Goal: Task Accomplishment & Management: Use online tool/utility

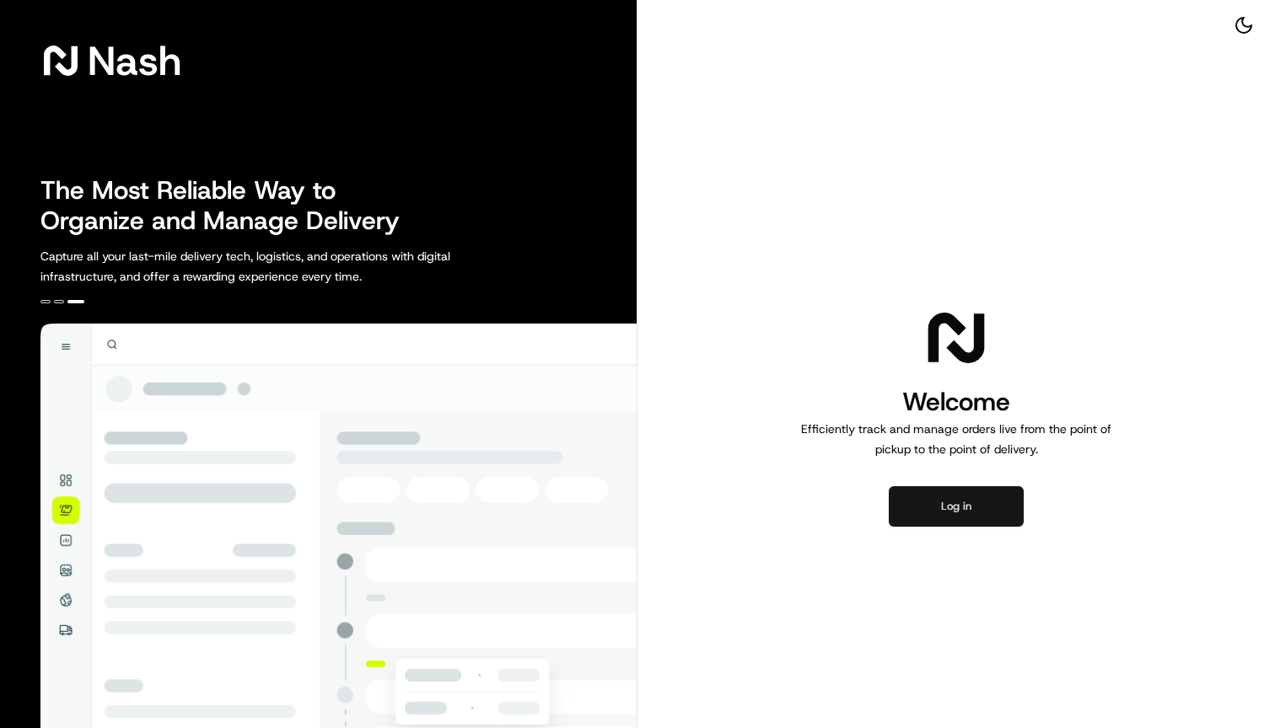
click at [938, 493] on button "Log in" at bounding box center [955, 506] width 135 height 40
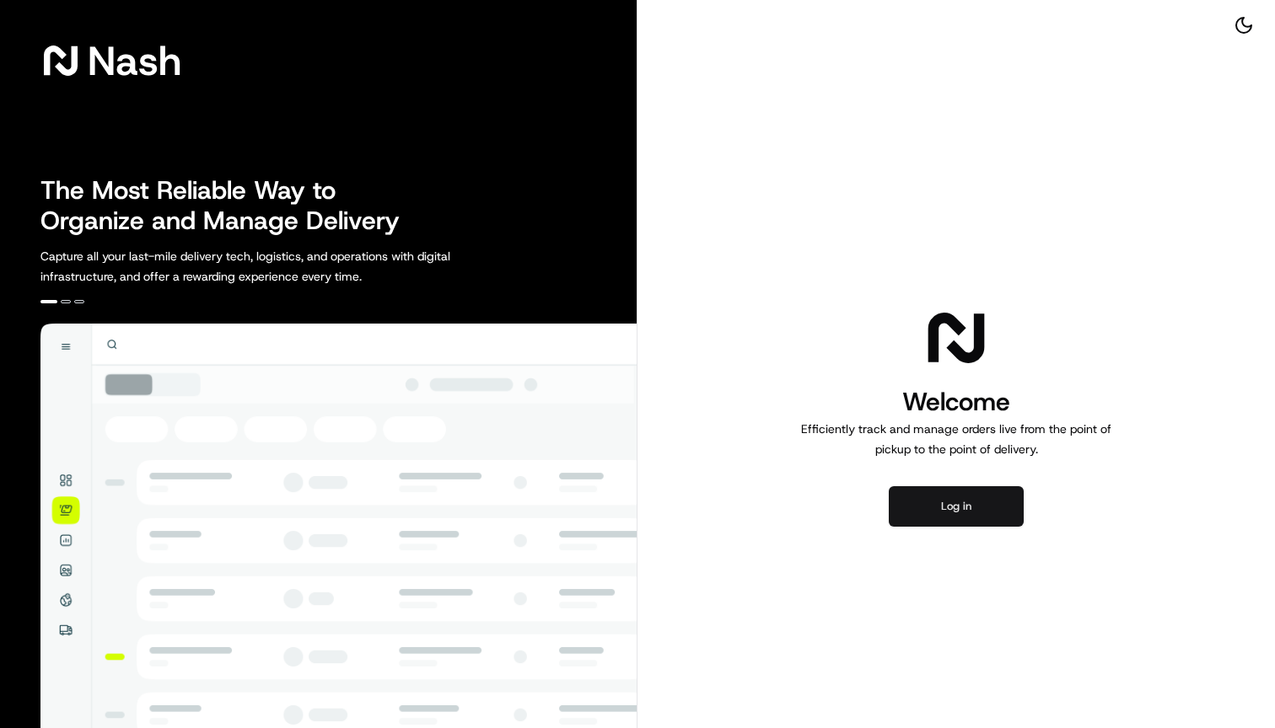
click at [962, 506] on button "Log in" at bounding box center [955, 506] width 135 height 40
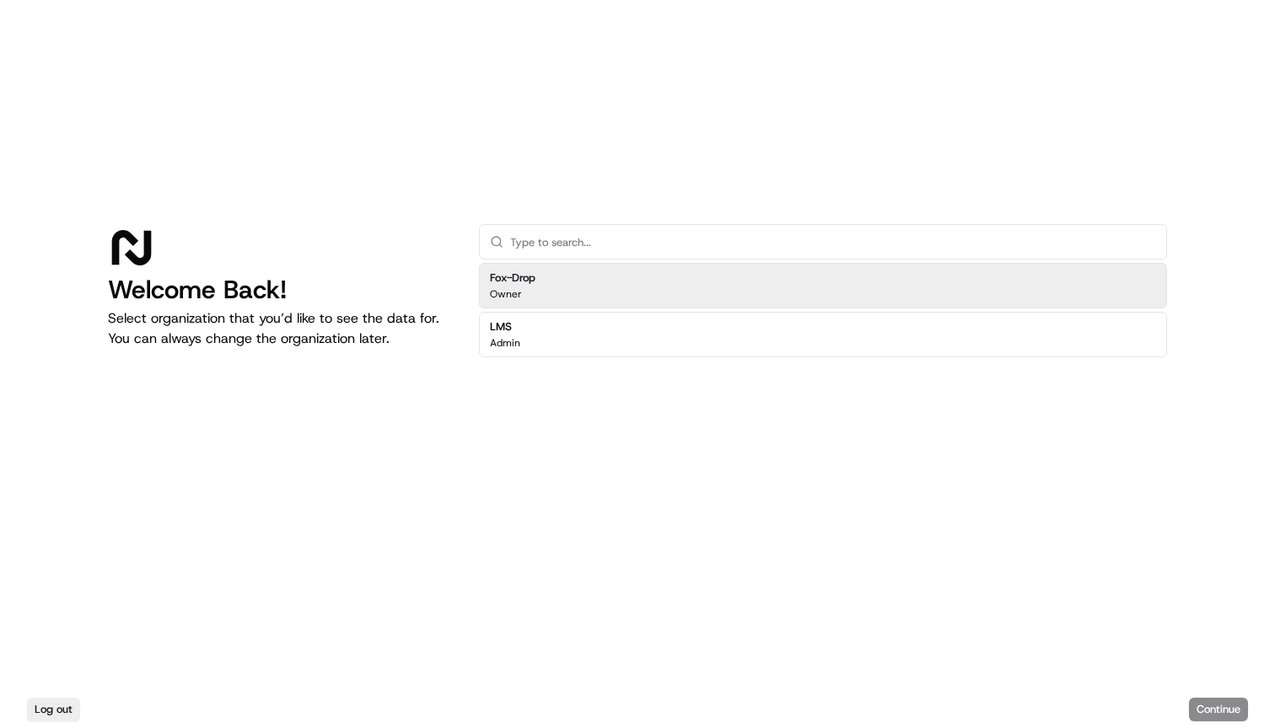
click at [545, 291] on div "Fox-Drop Owner" at bounding box center [823, 286] width 688 height 46
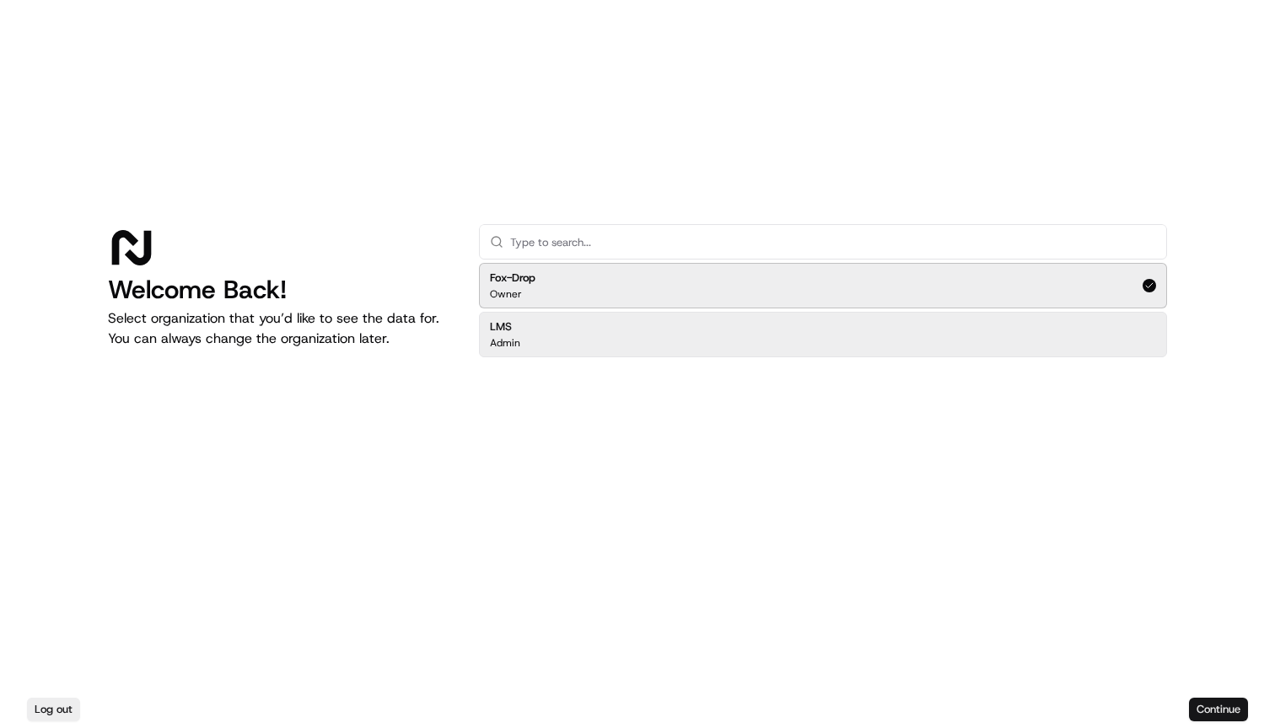
click at [1212, 700] on button "Continue" at bounding box center [1218, 710] width 59 height 24
